Goal: Subscribe to service/newsletter

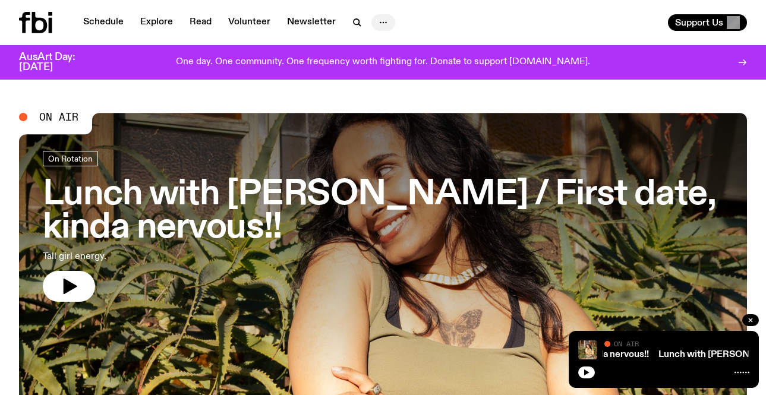
click at [380, 22] on circle "button" at bounding box center [381, 23] width 2 height 2
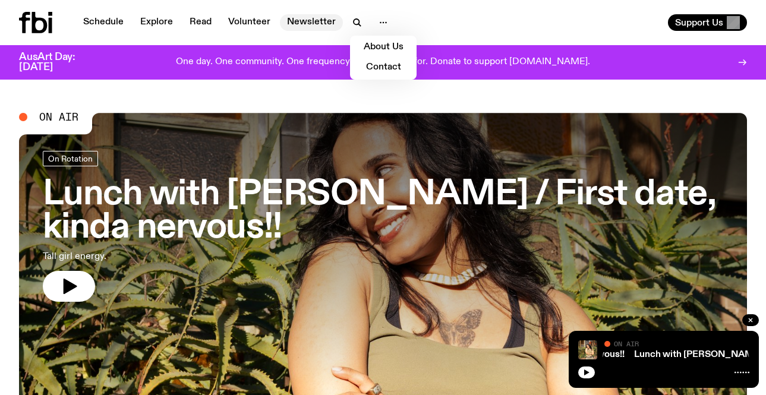
click at [308, 20] on link "Newsletter" at bounding box center [311, 22] width 63 height 17
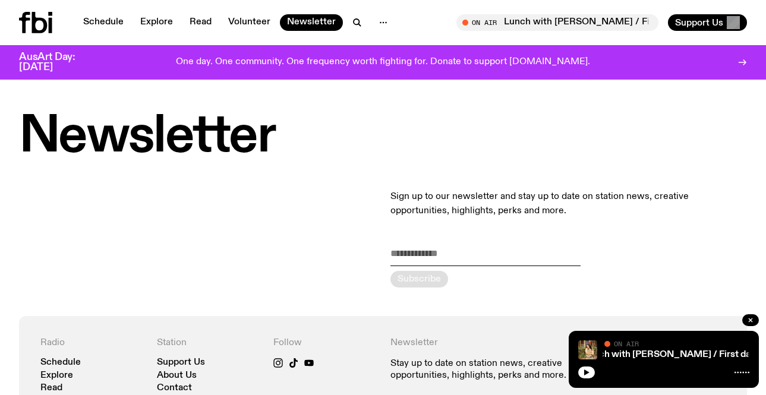
click at [447, 254] on input "email" at bounding box center [485, 257] width 190 height 20
type input "**********"
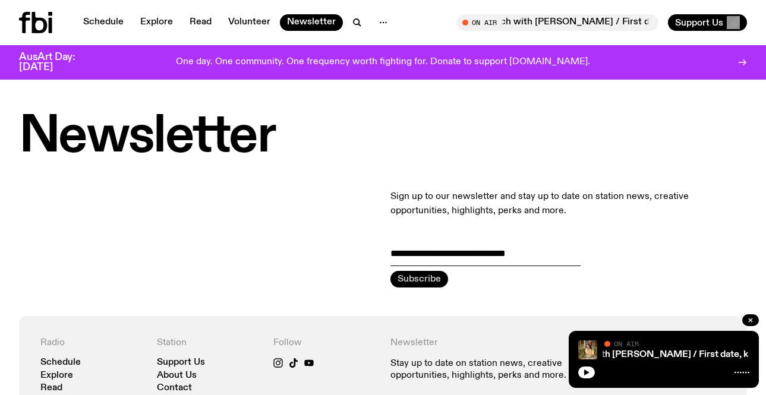
click at [421, 285] on icon "submit" at bounding box center [419, 279] width 18 height 18
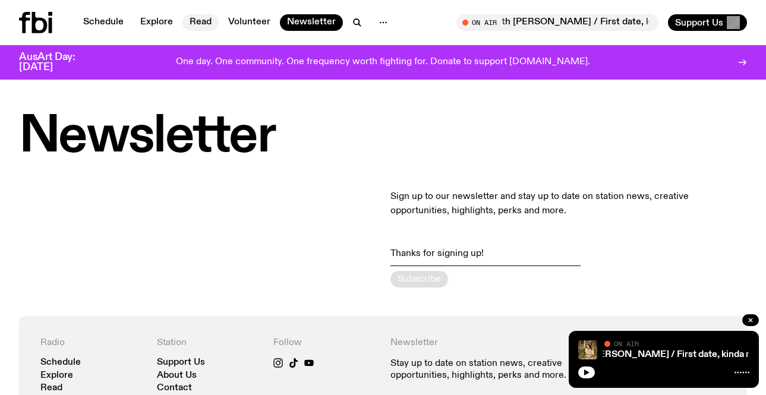
click at [189, 23] on link "Read" at bounding box center [200, 22] width 36 height 17
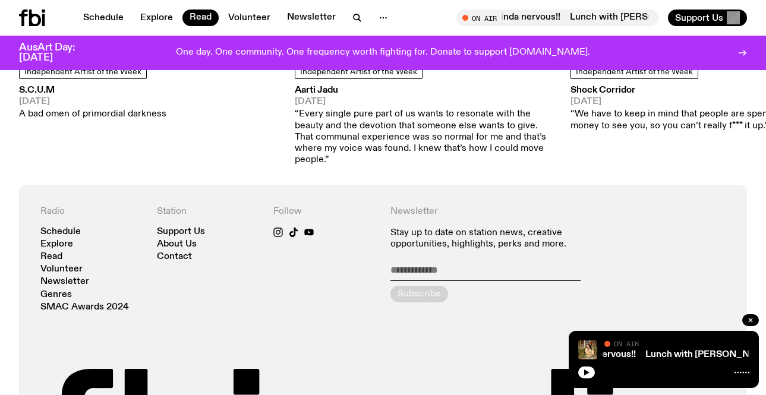
scroll to position [1300, 0]
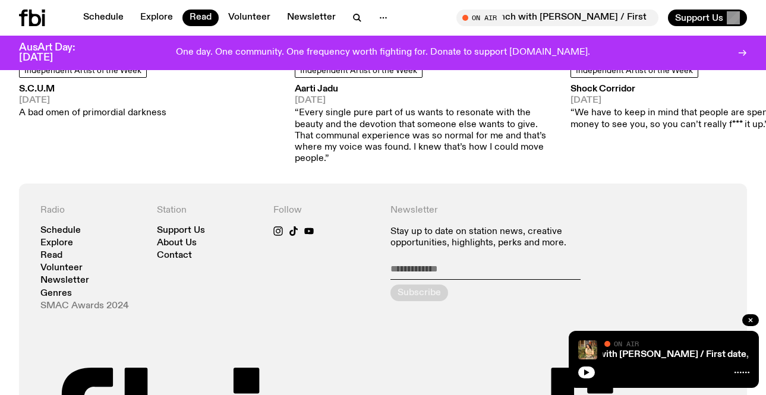
click at [78, 302] on link "SMAC Awards 2024" at bounding box center [84, 306] width 89 height 9
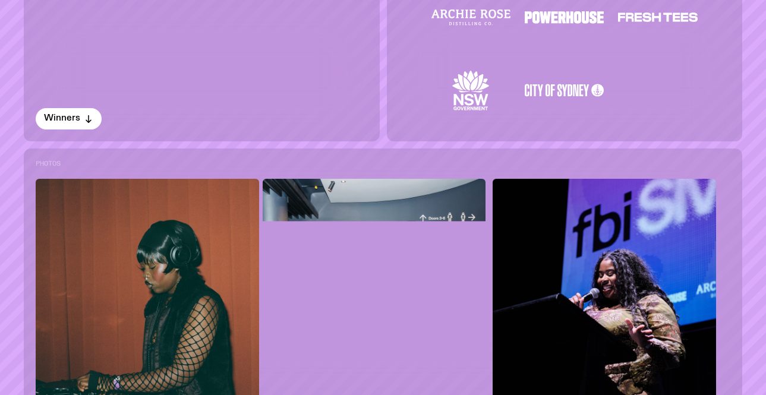
scroll to position [505, 0]
